Goal: Task Accomplishment & Management: Use online tool/utility

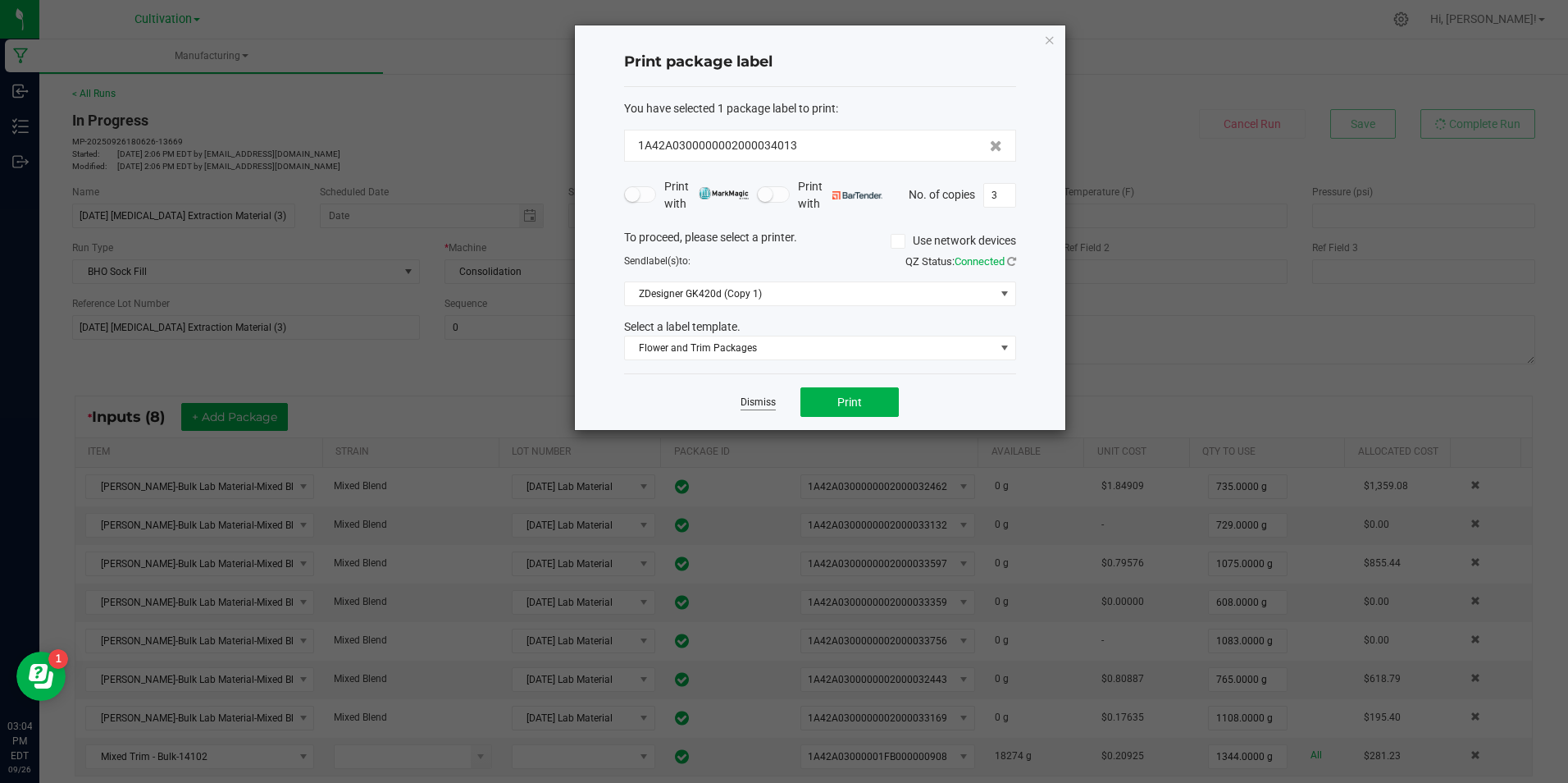
click at [747, 406] on link "Dismiss" at bounding box center [758, 402] width 35 height 14
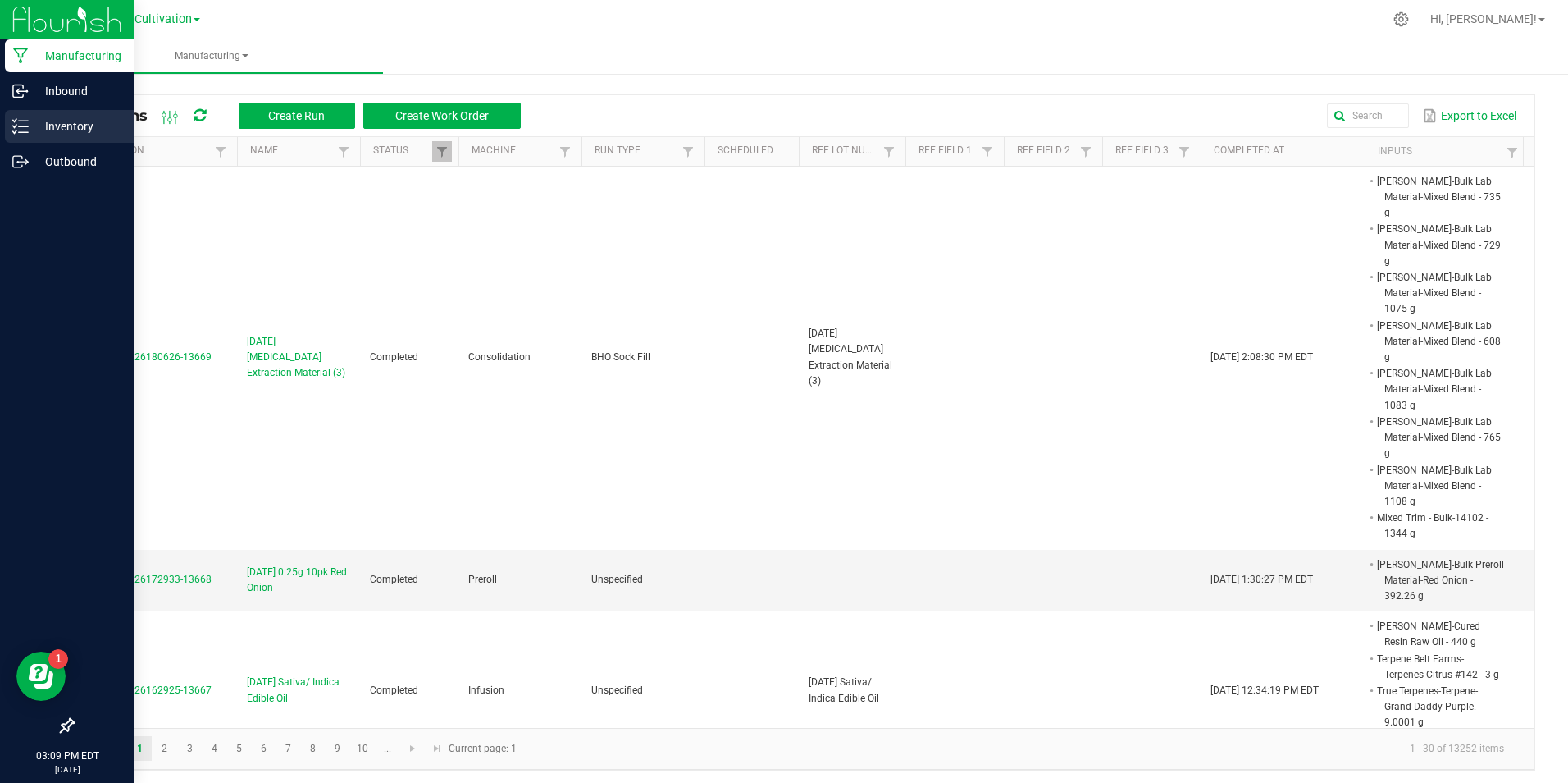
click at [33, 131] on p "Inventory" at bounding box center [78, 126] width 99 height 20
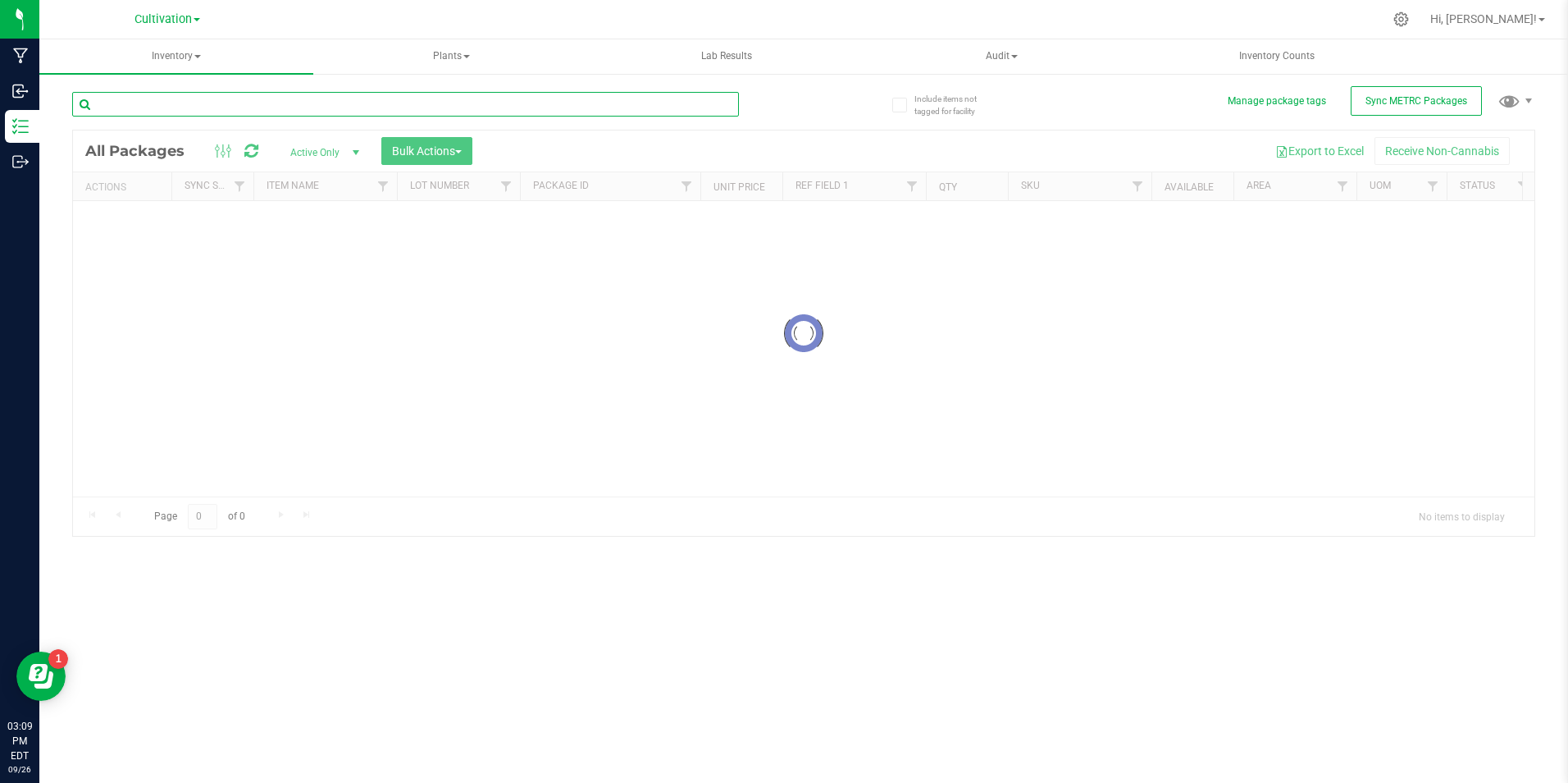
click at [171, 103] on input "text" at bounding box center [405, 104] width 667 height 24
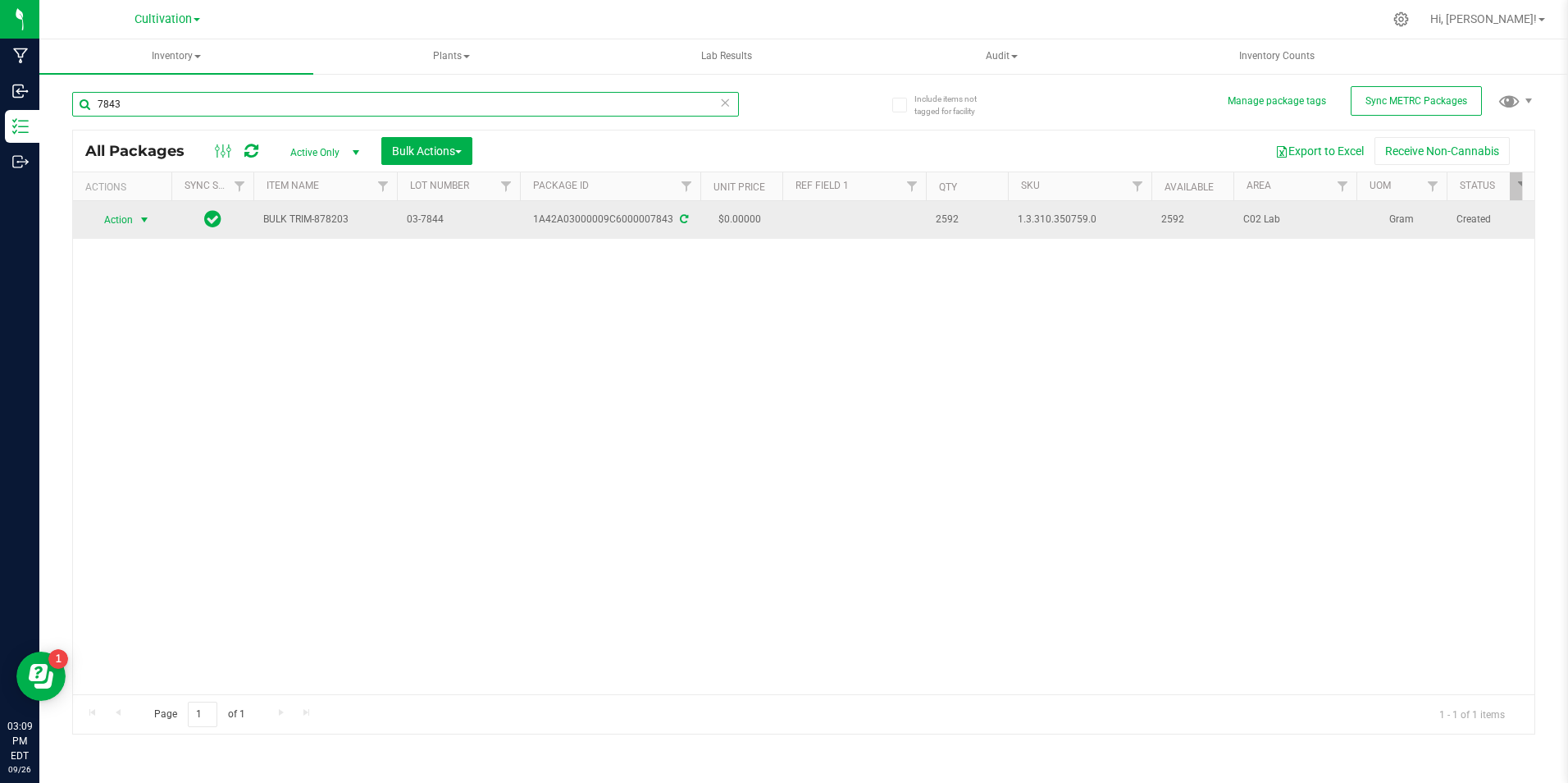
type input "7843"
click at [148, 211] on span "select" at bounding box center [145, 219] width 21 height 23
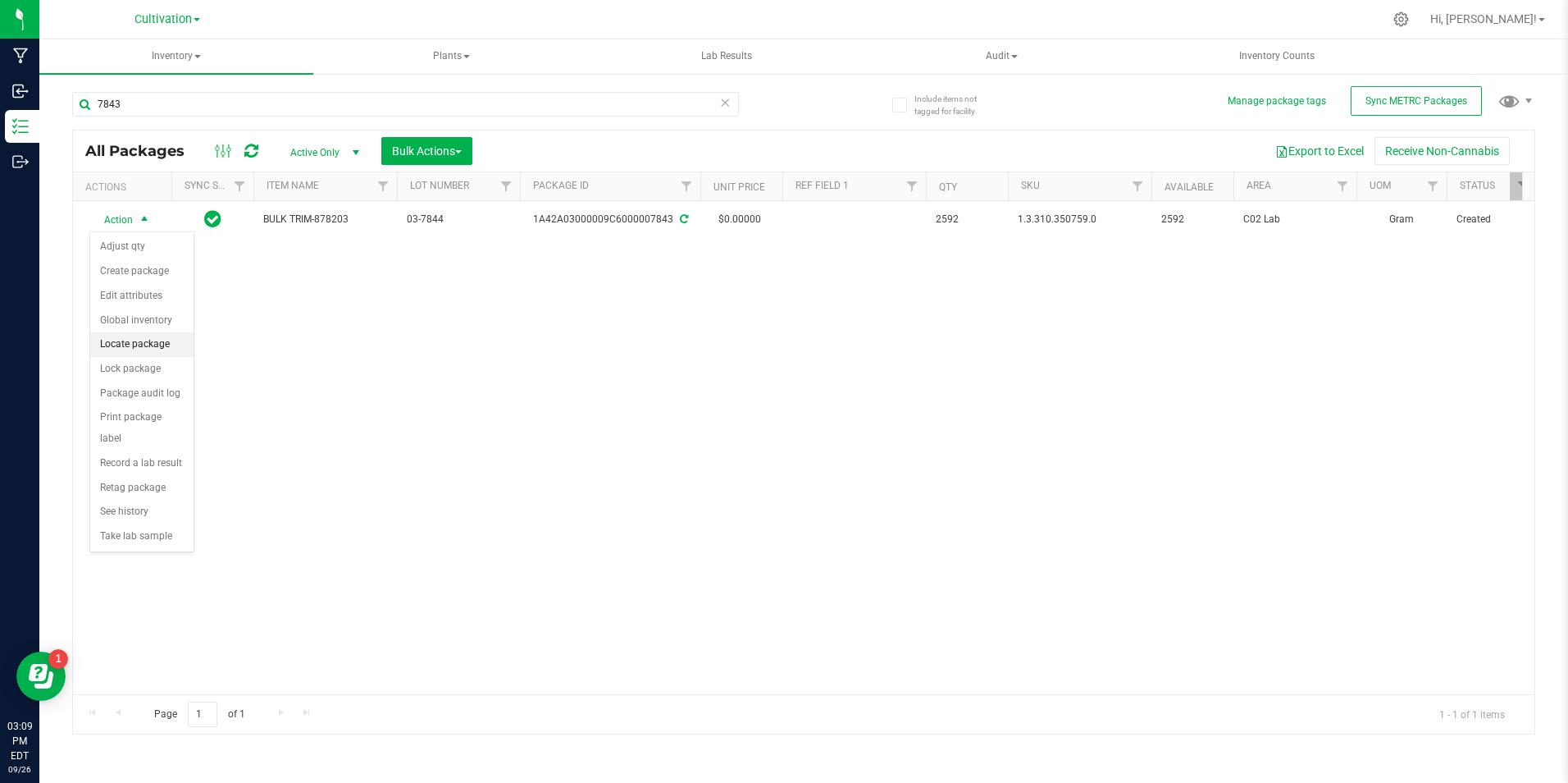
click at [162, 340] on li "Locate package" at bounding box center [142, 344] width 104 height 24
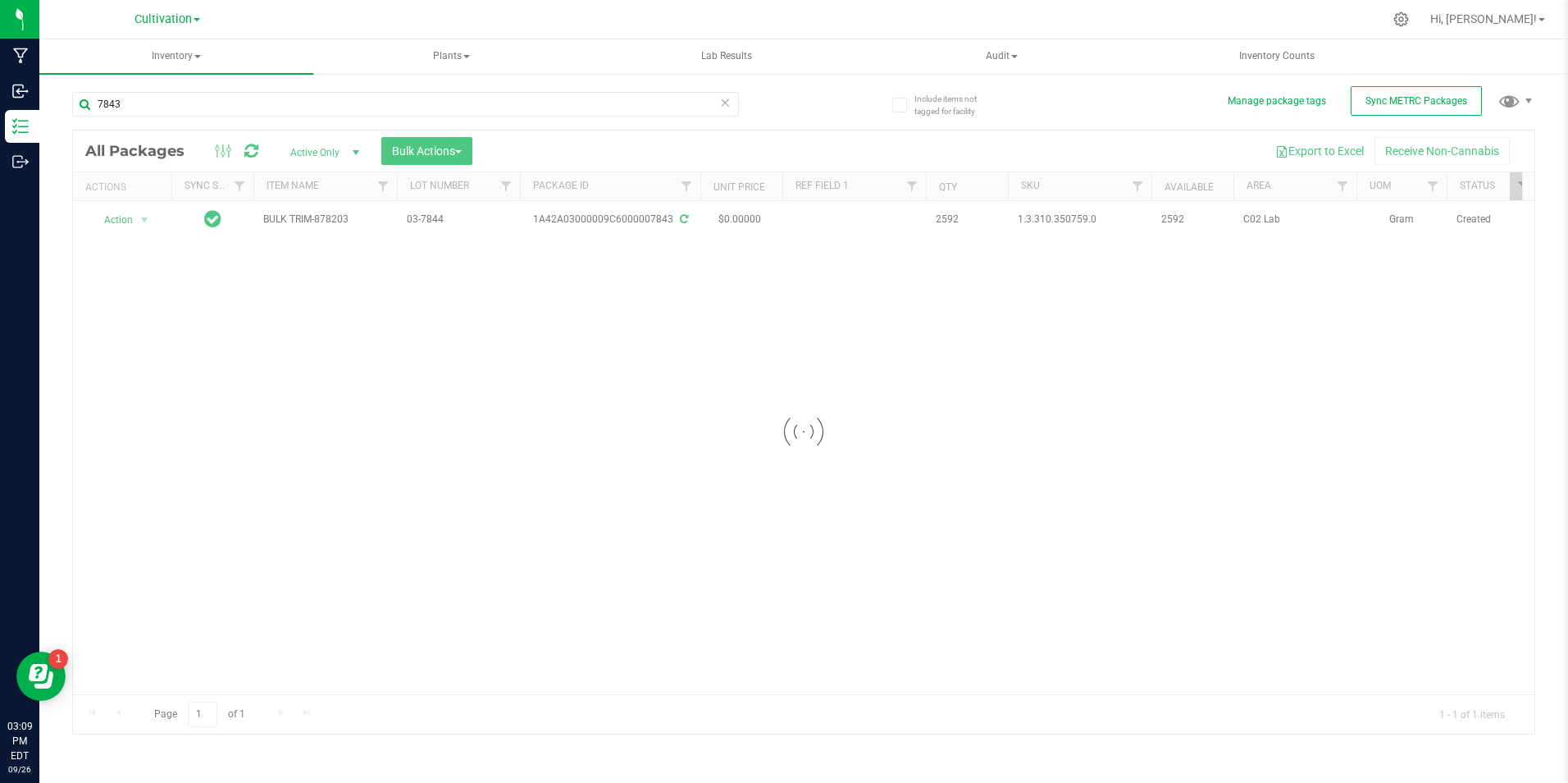
click at [462, 141] on div at bounding box center [804, 432] width 1462 height 603
click at [454, 153] on span "Bulk Actions" at bounding box center [426, 151] width 69 height 13
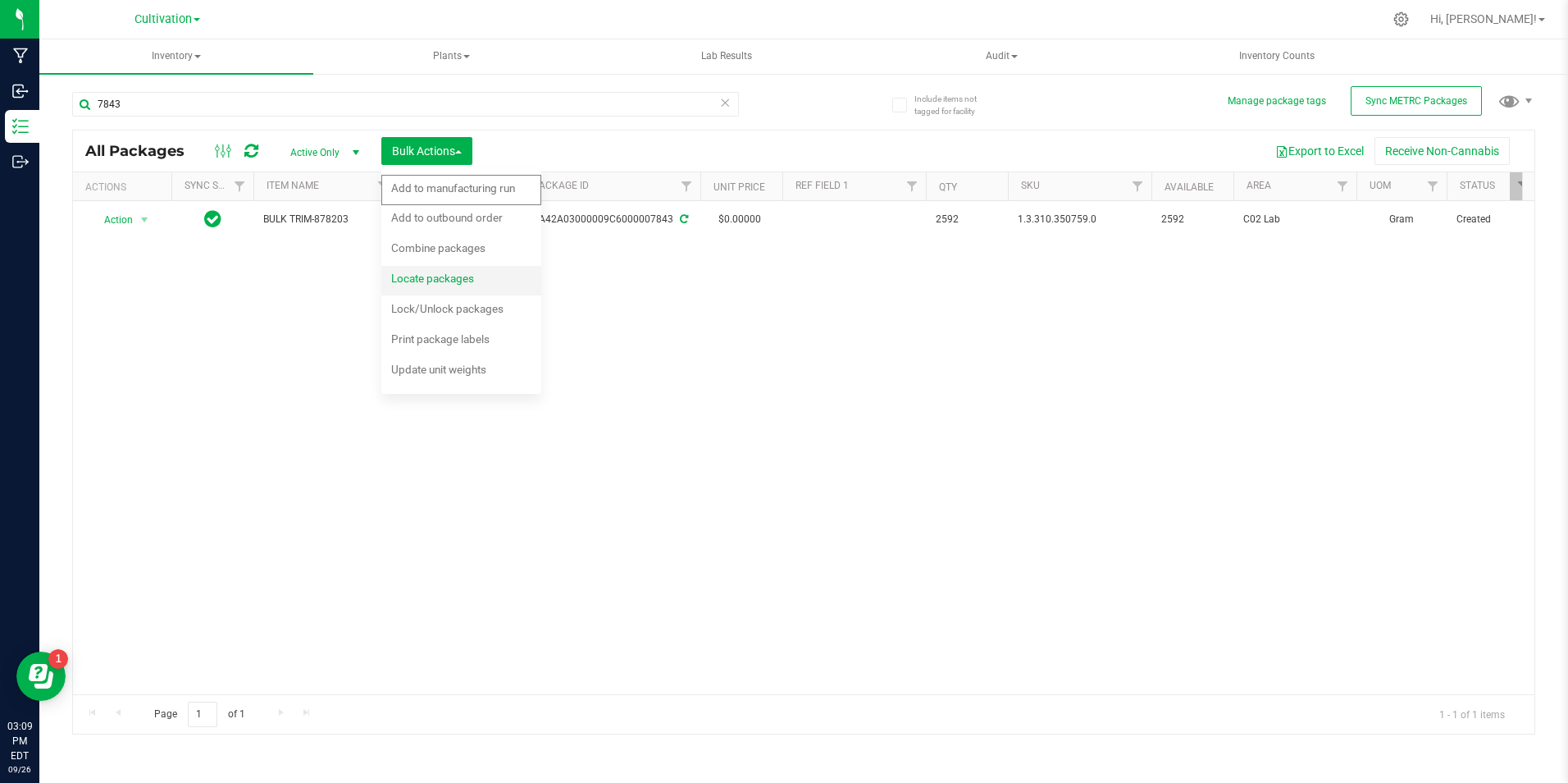
click at [448, 277] on span "Locate packages" at bounding box center [432, 279] width 83 height 13
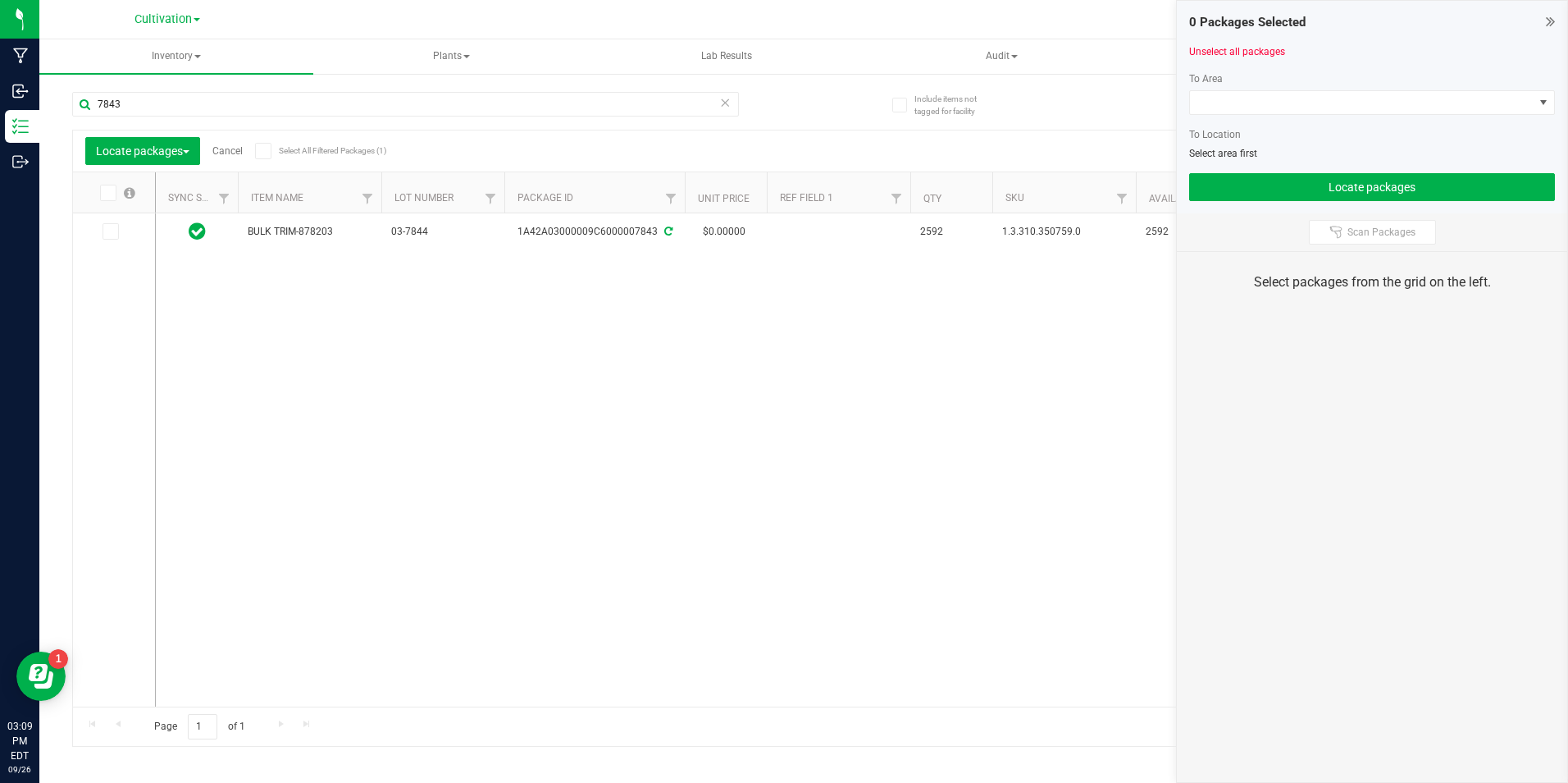
click at [119, 228] on label at bounding box center [115, 232] width 23 height 17
click at [0, 0] on input "checkbox" at bounding box center [0, 0] width 0 height 0
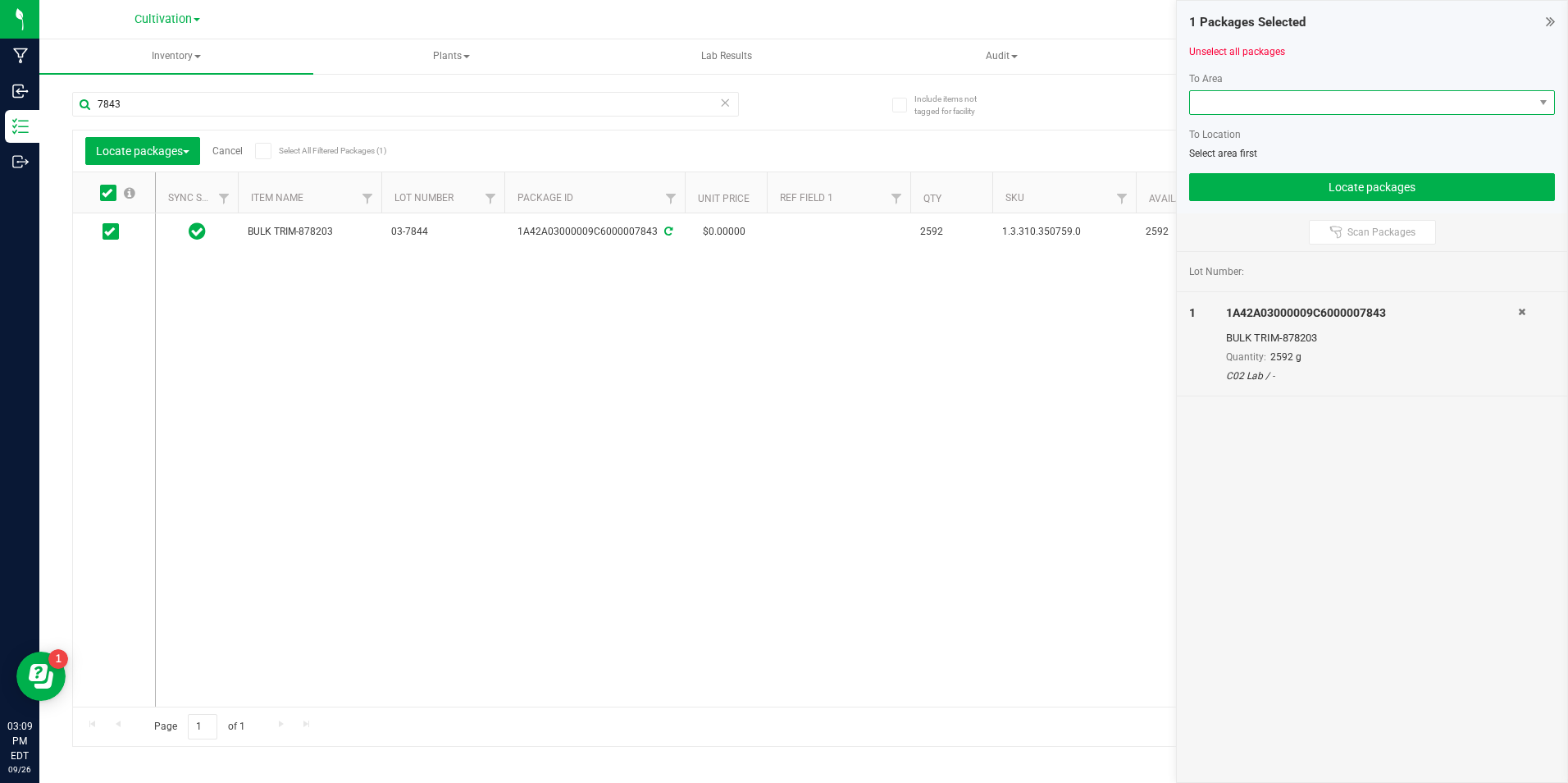
click at [1253, 100] on span at bounding box center [1361, 102] width 344 height 23
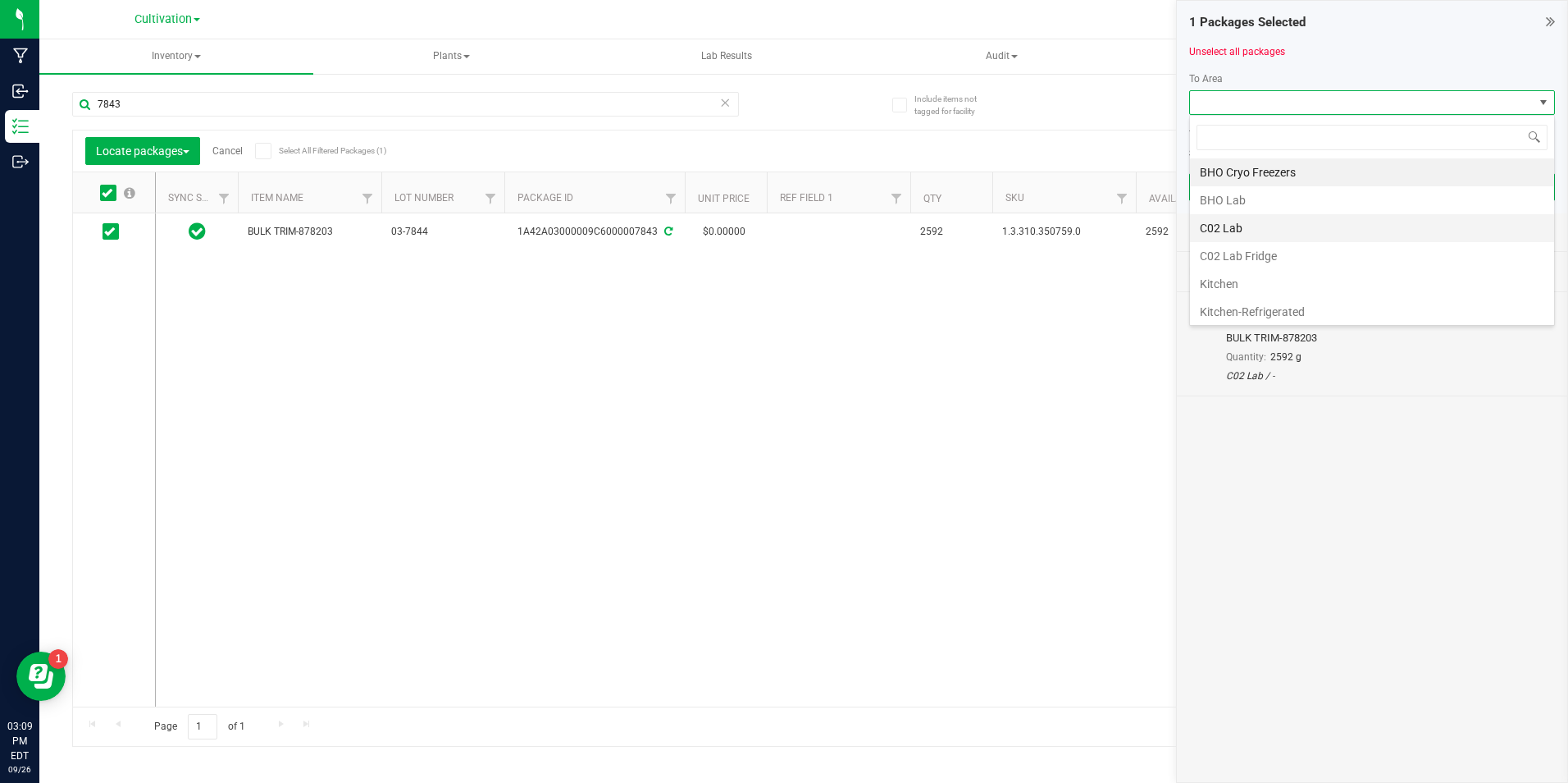
scroll to position [164, 0]
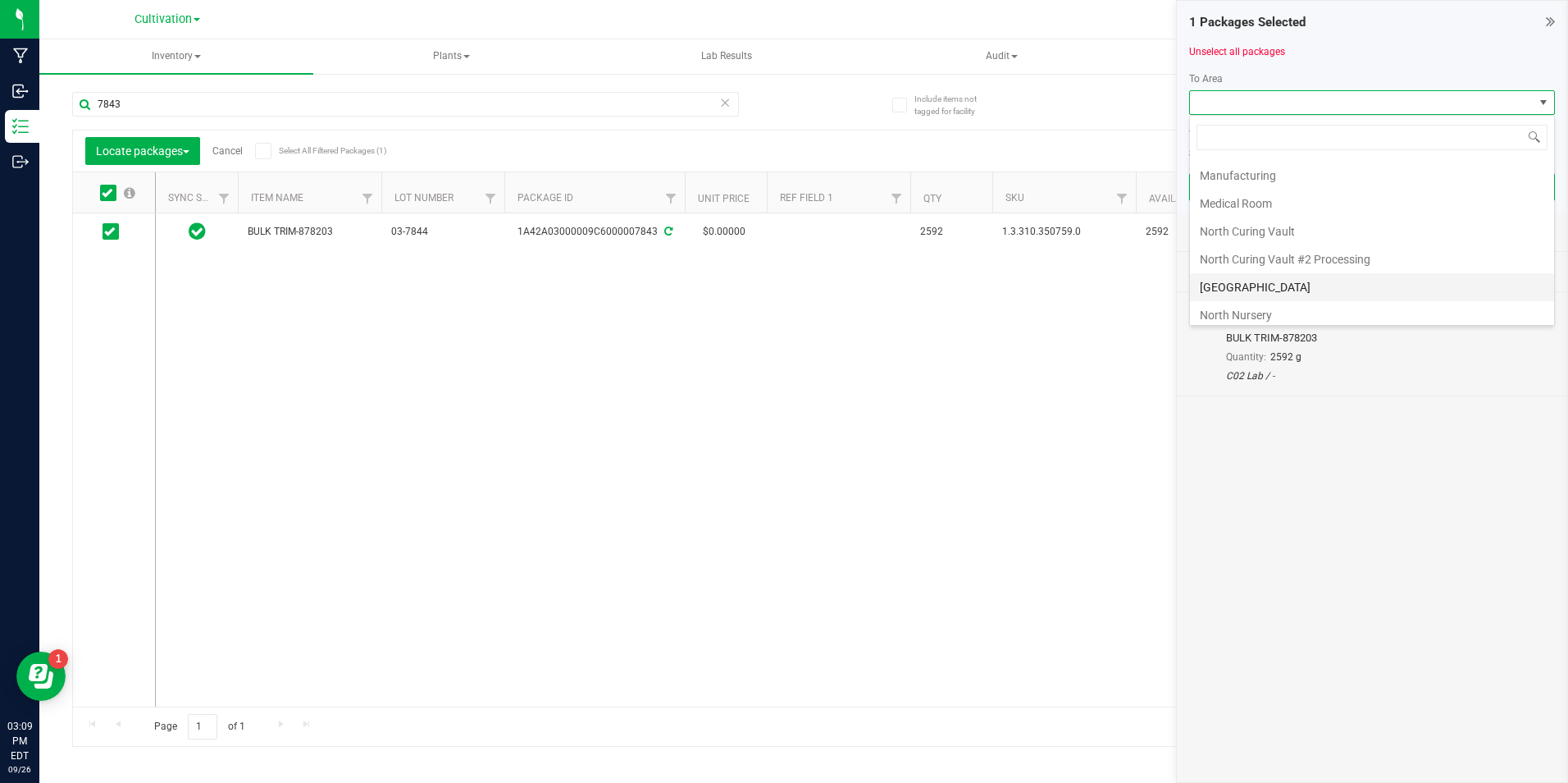
click at [1281, 288] on li "[GEOGRAPHIC_DATA]" at bounding box center [1371, 287] width 364 height 28
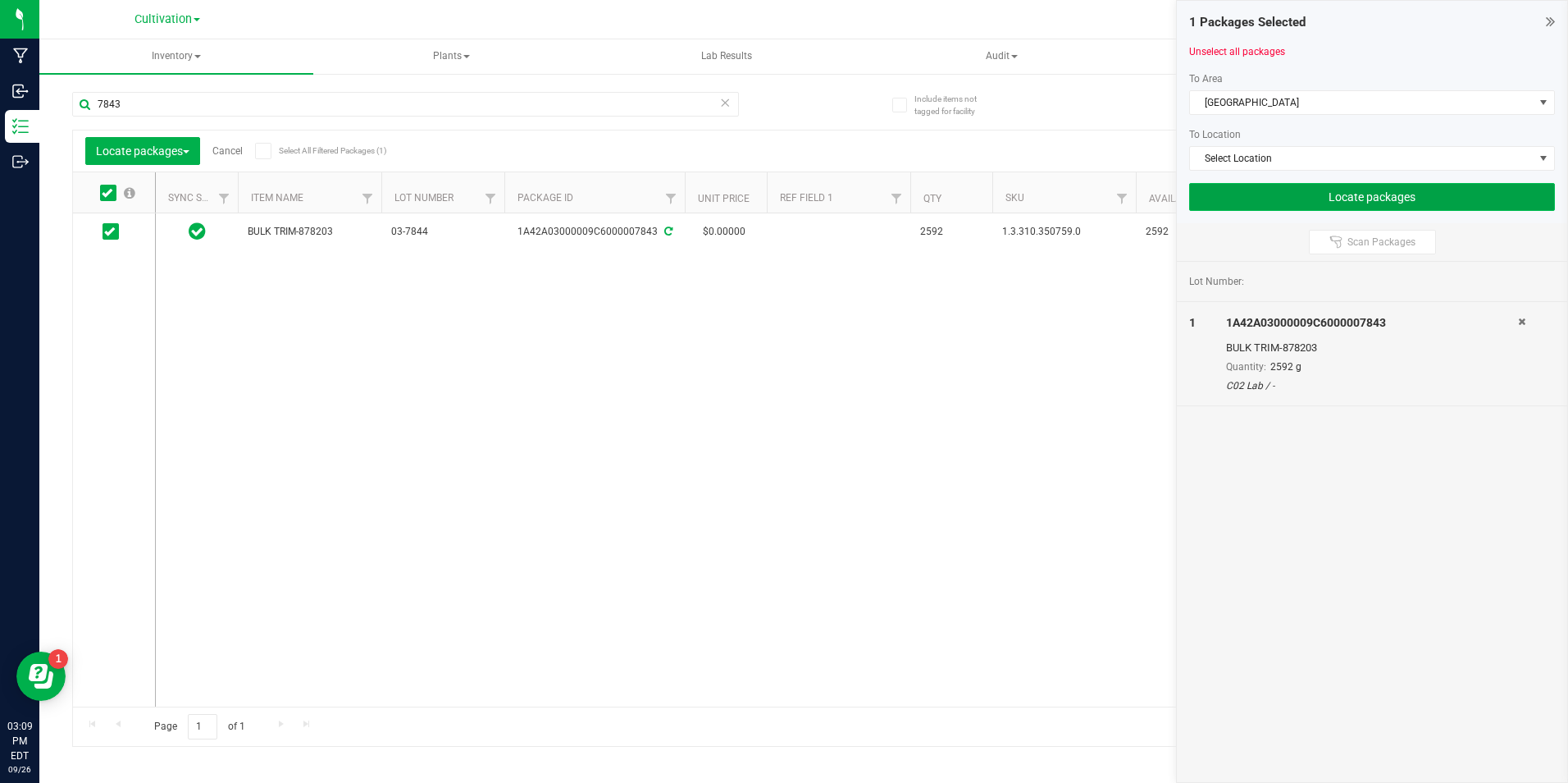
click at [1290, 205] on button "Locate packages" at bounding box center [1371, 197] width 365 height 28
